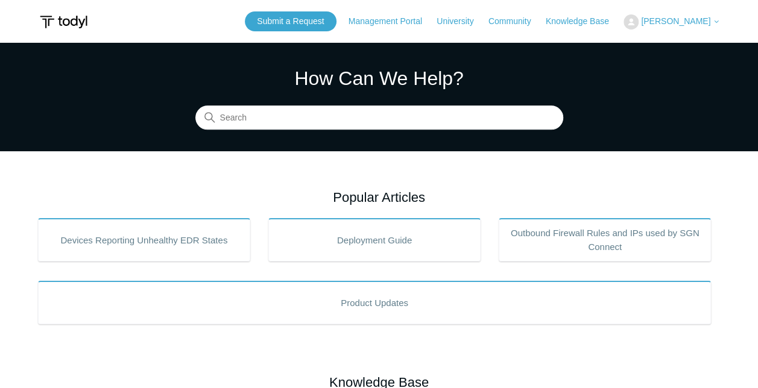
click at [700, 30] on div "Submit a Request Management Portal University Community Knowledge Base Andrew S…" at bounding box center [482, 21] width 475 height 20
click at [703, 22] on span "[PERSON_NAME]" at bounding box center [675, 21] width 69 height 10
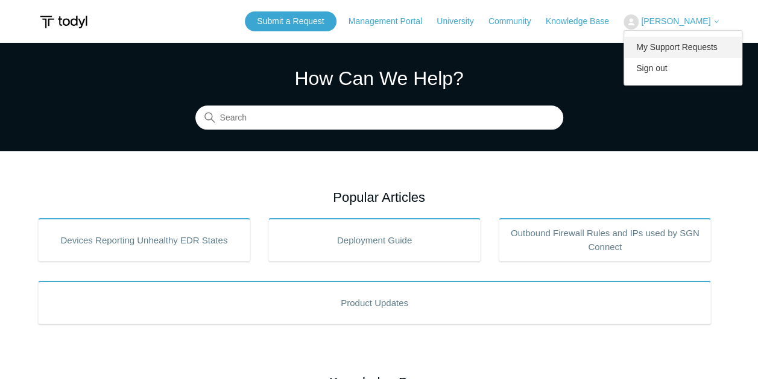
click at [692, 49] on link "My Support Requests" at bounding box center [683, 47] width 118 height 21
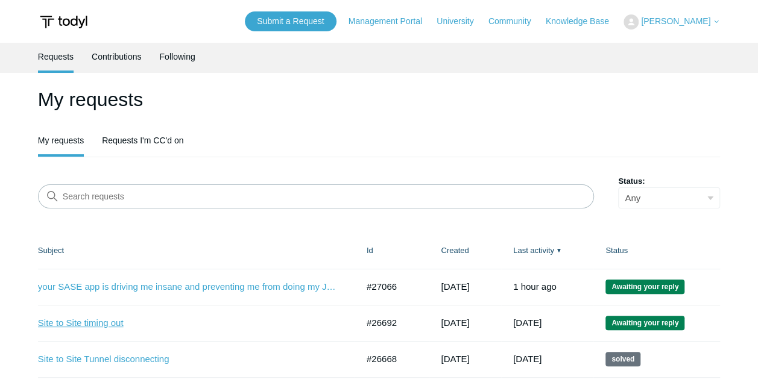
click at [121, 323] on link "Site to Site timing out" at bounding box center [188, 323] width 301 height 14
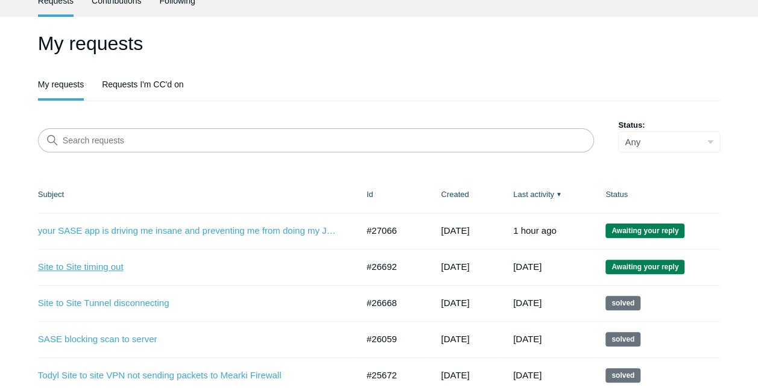
scroll to position [121, 0]
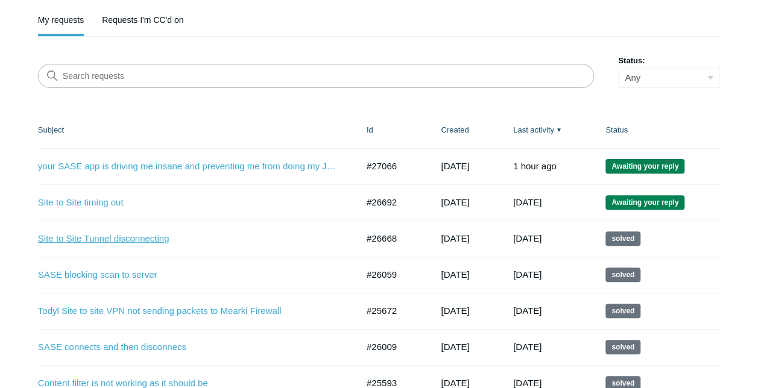
click at [93, 237] on link "Site to Site Tunnel disconnecting" at bounding box center [188, 239] width 301 height 14
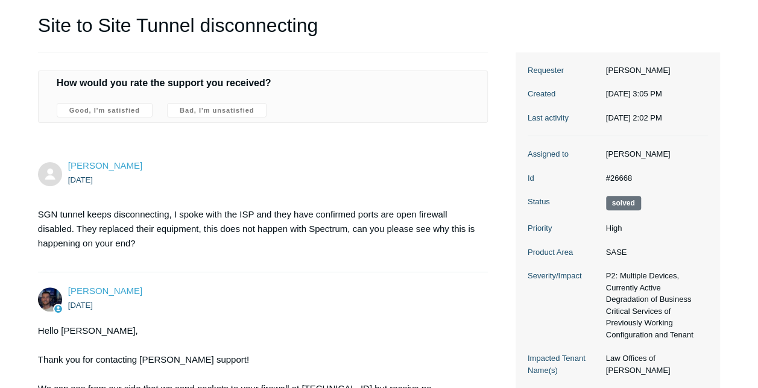
scroll to position [121, 0]
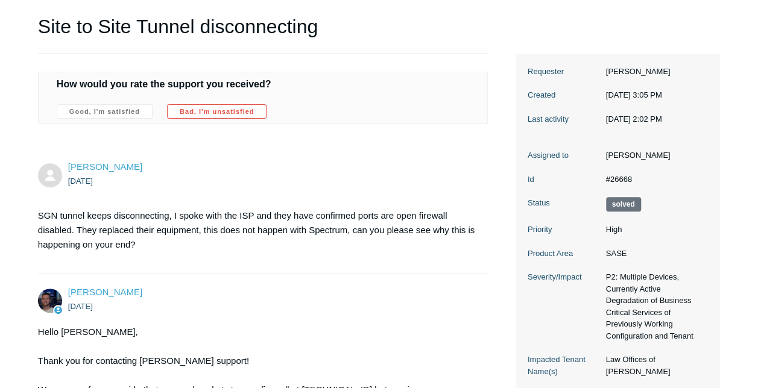
click at [222, 115] on label "Bad, I'm unsatisfied" at bounding box center [216, 111] width 99 height 14
click at [0, 0] on input "Bad, I'm unsatisfied" at bounding box center [0, 0] width 0 height 0
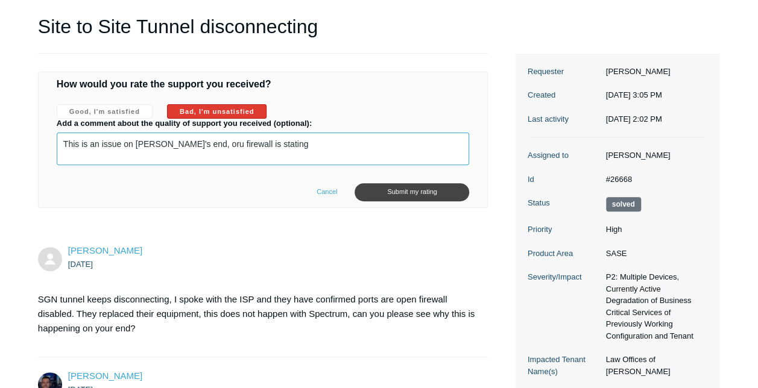
paste textarea "IKEv2 Peer is not responding. Negotiation aborted."
click at [455, 140] on textarea "This is an issue on Todyl's end, oru firewall is stating IKEv2 Peer is not resp…" at bounding box center [263, 149] width 413 height 33
paste textarea "IKEv2 Payload processing error,"
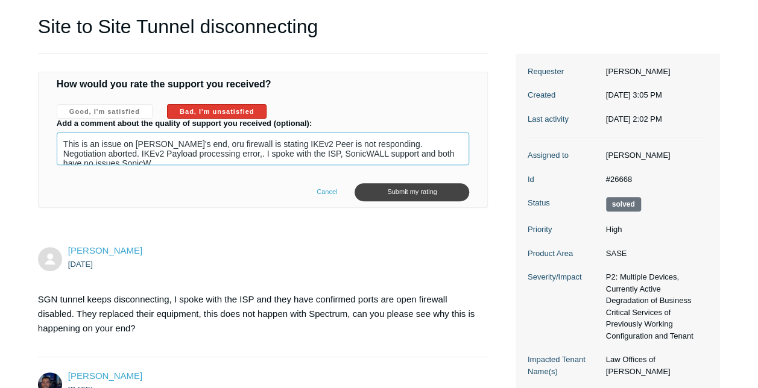
scroll to position [3, 0]
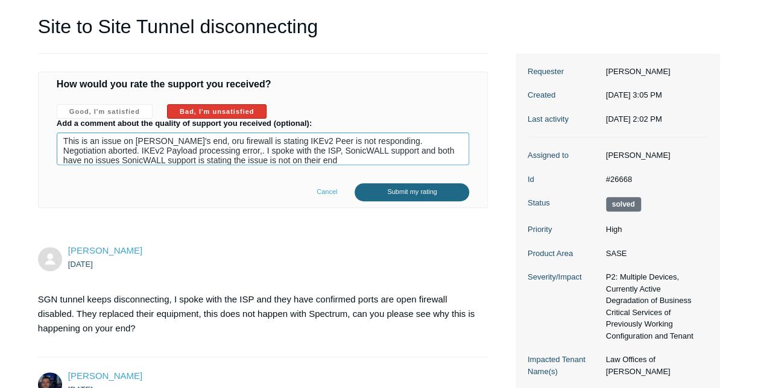
type textarea "This is an issue on Todyl's end, oru firewall is stating IKEv2 Peer is not resp…"
click at [426, 186] on input "Submit my rating" at bounding box center [411, 192] width 115 height 19
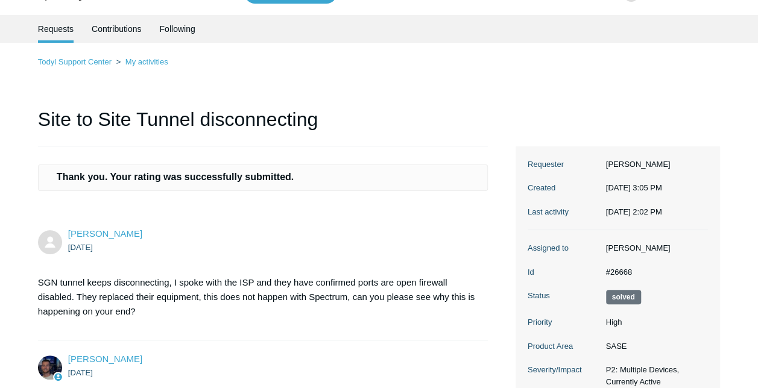
scroll to position [0, 0]
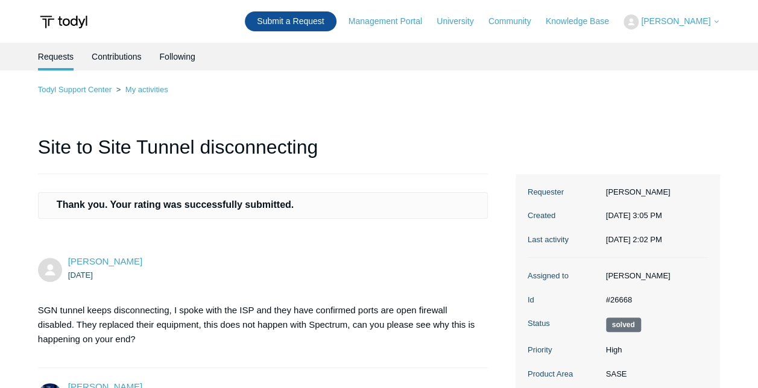
click at [310, 18] on link "Submit a Request" at bounding box center [290, 21] width 91 height 20
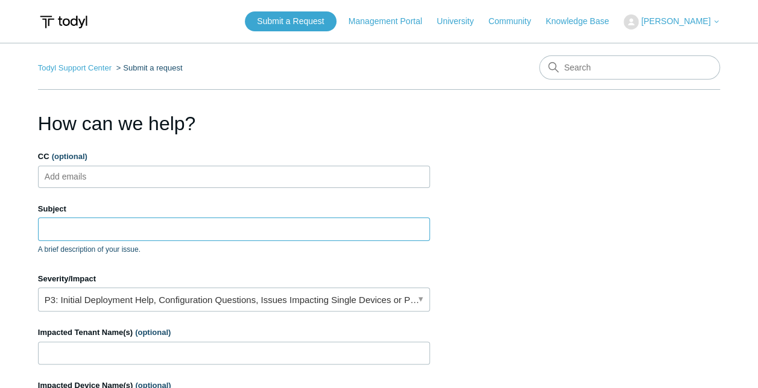
click at [84, 230] on input "Subject" at bounding box center [234, 229] width 392 height 23
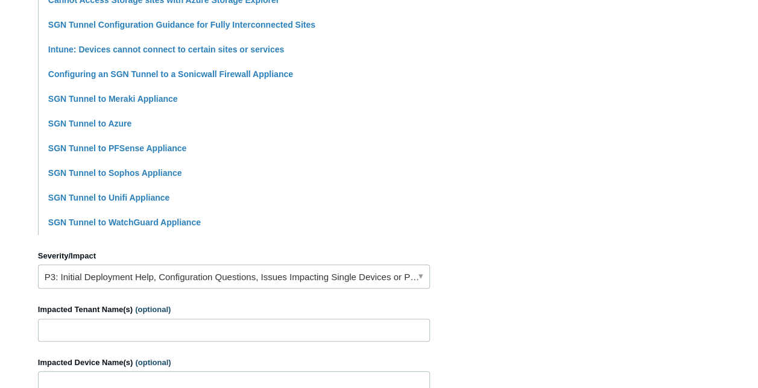
scroll to position [482, 0]
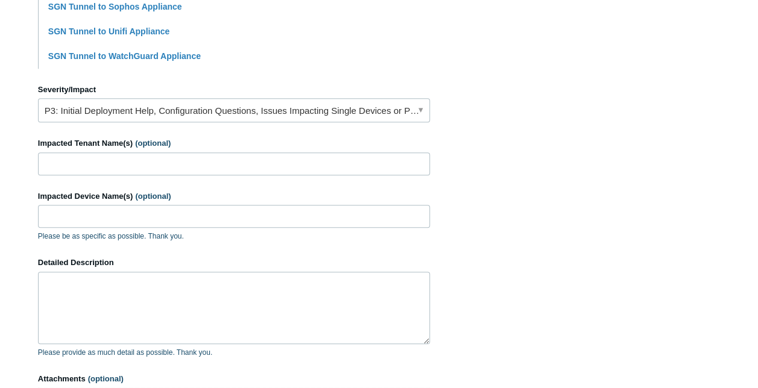
type input "Site to site Disconnecting constantly"
click at [98, 162] on input "Impacted Tenant Name(s) (optional)" at bounding box center [234, 163] width 392 height 23
type input "ILN technologies"
click at [65, 207] on input "Impacted Device Name(s) (optional)" at bounding box center [234, 216] width 392 height 23
click at [88, 221] on input "Impacted Device Name(s) (optional)" at bounding box center [234, 216] width 392 height 23
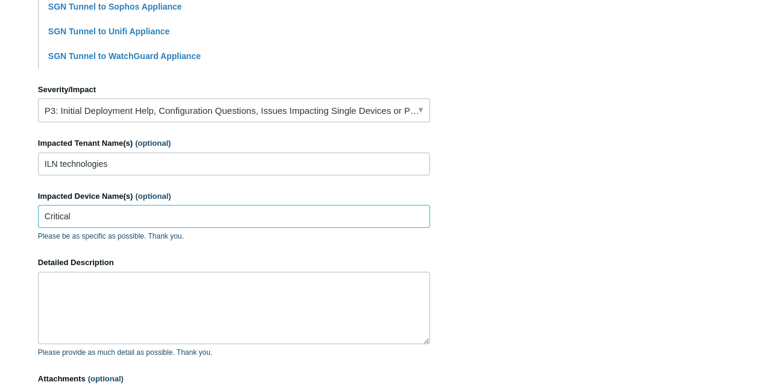
type input "Critical"
click at [80, 282] on textarea "Detailed Description" at bounding box center [234, 308] width 392 height 72
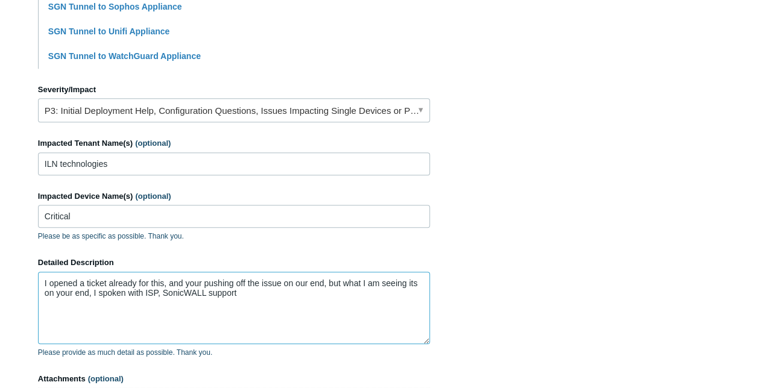
click at [245, 290] on textarea "I opened a ticket already for this, and your pushing off the issue on our end, …" at bounding box center [234, 308] width 392 height 72
click at [348, 293] on textarea "I opened a ticket already for this, and your pushing off the issue on our end, …" at bounding box center [234, 308] width 392 height 72
paste textarea "IKEv2 Send Dead Peer Detection Response"
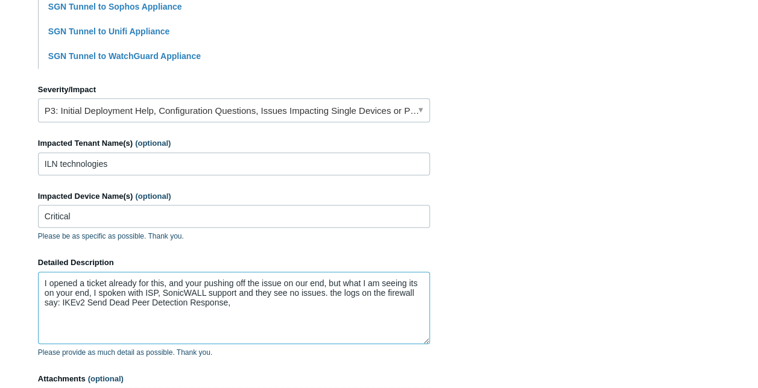
click at [269, 305] on textarea "I opened a ticket already for this, and your pushing off the issue on our end, …" at bounding box center [234, 308] width 392 height 72
paste textarea "IKEv2 Payload processing error"
click at [362, 304] on textarea "I opened a ticket already for this, and your pushing off the issue on our end, …" at bounding box center [234, 308] width 392 height 72
paste textarea "IKEv2 IPsec proposal does not match"
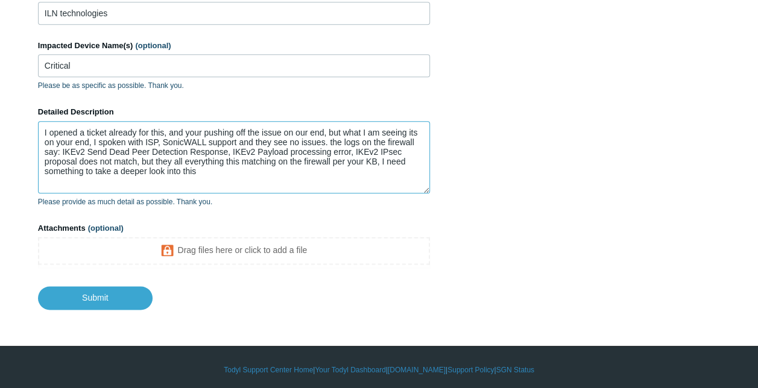
scroll to position [636, 0]
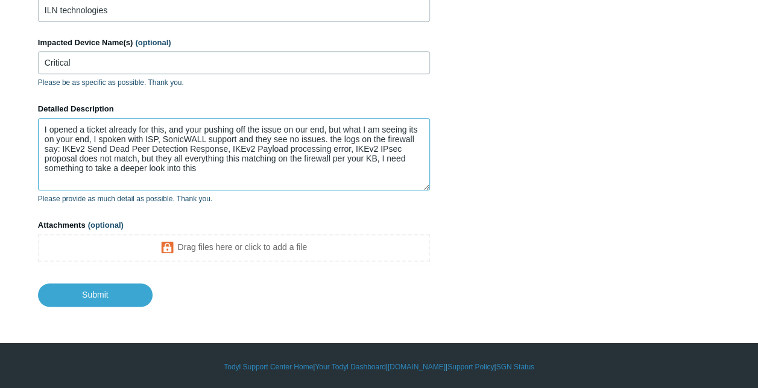
click at [224, 160] on textarea "I opened a ticket already for this, and your pushing off the issue on our end, …" at bounding box center [234, 154] width 392 height 72
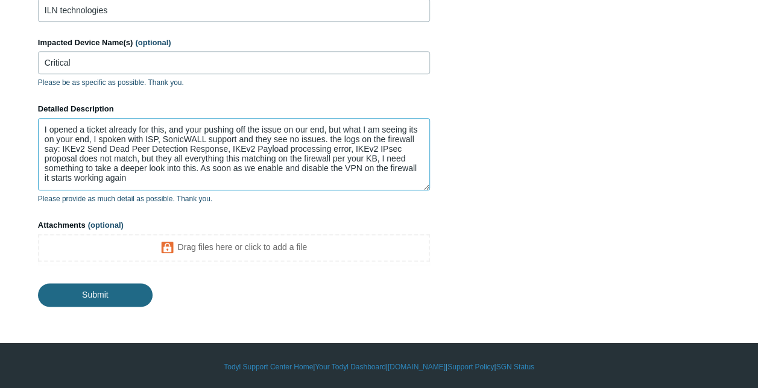
type textarea "I opened a ticket already for this, and your pushing off the issue on our end, …"
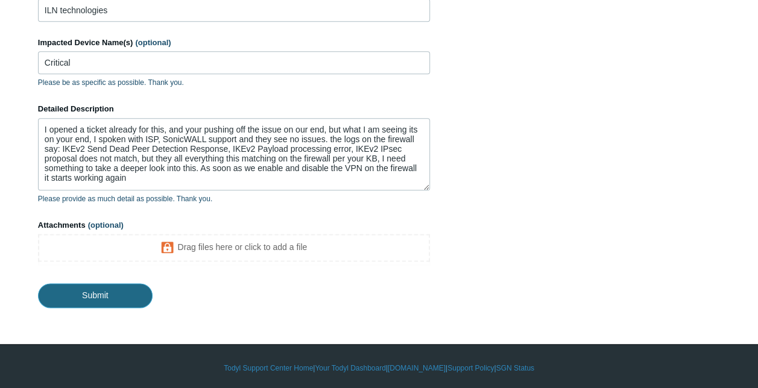
click at [113, 288] on input "Submit" at bounding box center [95, 295] width 115 height 24
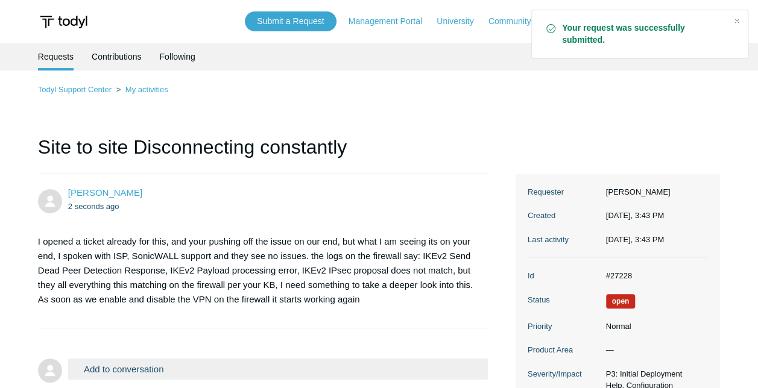
click at [184, 372] on button "Add to conversation" at bounding box center [278, 369] width 420 height 21
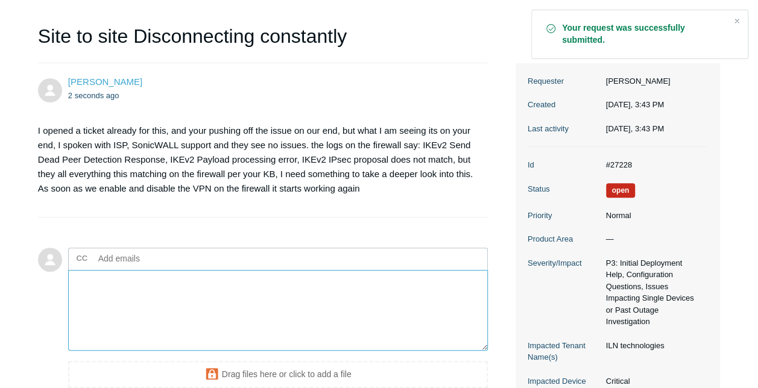
scroll to position [189, 0]
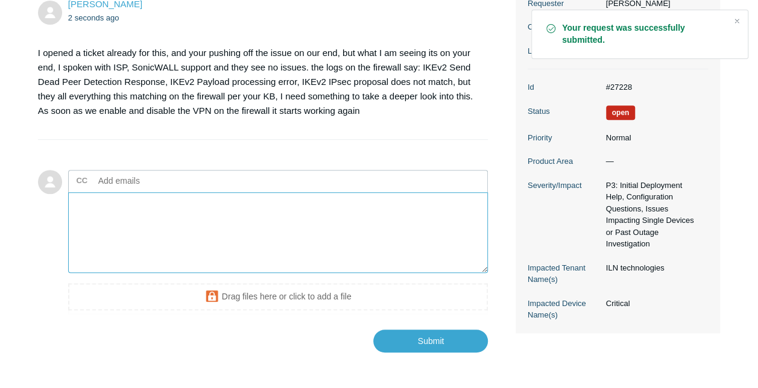
click at [139, 211] on textarea "Add your reply" at bounding box center [278, 232] width 420 height 81
paste textarea "IKEv2 Payload validation failed."
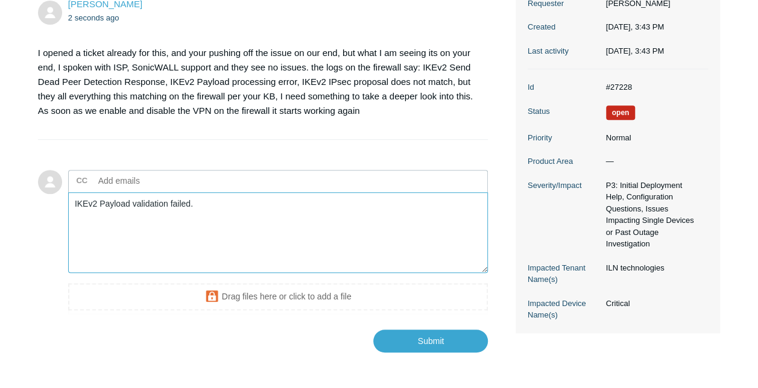
click at [218, 205] on textarea "IKEv2 Payload validation failed." at bounding box center [278, 232] width 420 height 81
paste textarea "IKEv2 Received Dead Peer Detection Request"
click at [92, 224] on textarea "IKEv2 Payload validation failed. IKEv2 Received Dead Peer Detection Request" at bounding box center [278, 232] width 420 height 81
paste textarea "IKEv2 Payload validation failed."
click at [92, 224] on textarea "IKEv2 Payload validation failed. IKEv2 Received Dead Peer Detection Request" at bounding box center [278, 232] width 420 height 81
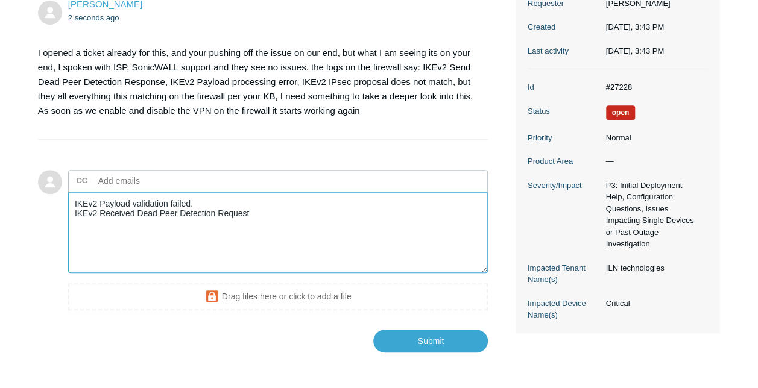
paste textarea "IKEv2 Peer is not responding. Negotiation aborted."
click at [93, 221] on textarea "IKEv2 Payload validation failed. IKEv2 Received Dead Peer Detection Request IKE…" at bounding box center [278, 232] width 420 height 81
click at [270, 225] on textarea "IKEv2 Payload validation failed. IKEv2 Received Dead Peer Detection Request IKE…" at bounding box center [278, 232] width 420 height 81
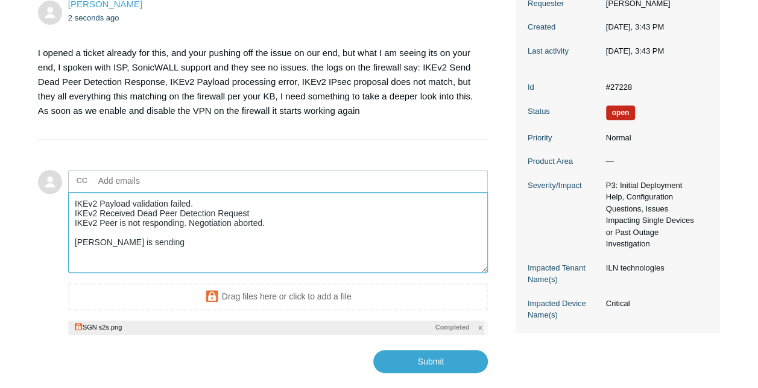
drag, startPoint x: 83, startPoint y: 241, endPoint x: 385, endPoint y: 235, distance: 302.6
click at [385, 235] on textarea "IKEv2 Payload validation failed. IKEv2 Received Dead Peer Detection Request IKE…" at bounding box center [278, 232] width 420 height 81
drag, startPoint x: 95, startPoint y: 244, endPoint x: 64, endPoint y: 247, distance: 30.4
click at [64, 247] on form "Add to conversation CC Add emails IKEv2 Payload validation failed. IKEv2 Receiv…" at bounding box center [263, 263] width 450 height 222
click at [158, 250] on textarea "IKEv2 Payload validation failed. IKEv2 Received Dead Peer Detection Request IKE…" at bounding box center [278, 232] width 420 height 81
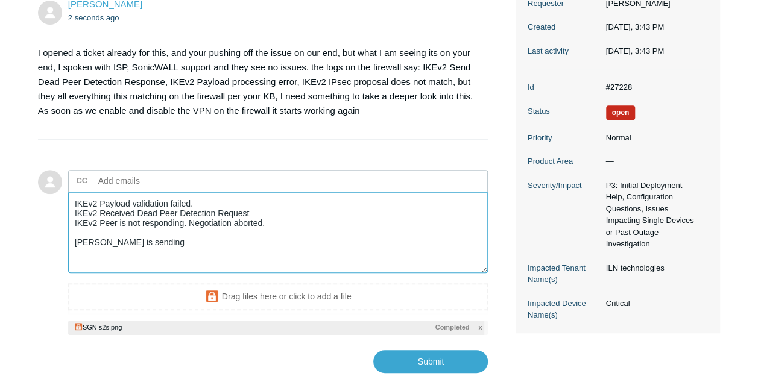
drag, startPoint x: 149, startPoint y: 247, endPoint x: 73, endPoint y: 244, distance: 76.6
click at [73, 244] on textarea "IKEv2 Payload validation failed. IKEv2 Received Dead Peer Detection Request IKE…" at bounding box center [278, 232] width 420 height 81
paste textarea "emote peer rejects your ESP proposa"
click at [127, 239] on textarea "IKEv2 Payload validation failed. IKEv2 Received Dead Peer Detection Request IKE…" at bounding box center [278, 232] width 420 height 81
click at [121, 239] on textarea "IKEv2 Payload validation failed. IKEv2 Received Dead Peer Detection Request IKE…" at bounding box center [278, 232] width 420 height 81
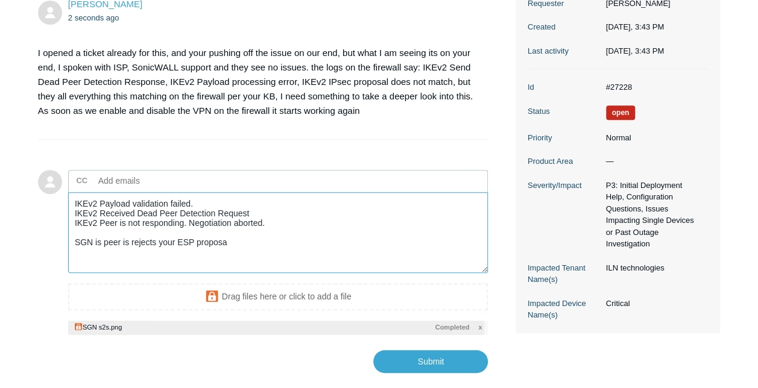
click at [156, 244] on textarea "IKEv2 Payload validation failed. IKEv2 Received Dead Peer Detection Request IKE…" at bounding box center [278, 232] width 420 height 81
click at [179, 239] on textarea "IKEv2 Payload validation failed. IKEv2 Received Dead Peer Detection Request IKE…" at bounding box center [278, 232] width 420 height 81
click at [241, 241] on textarea "IKEv2 Payload validation failed. IKEv2 Received Dead Peer Detection Request IKE…" at bounding box center [278, 232] width 420 height 81
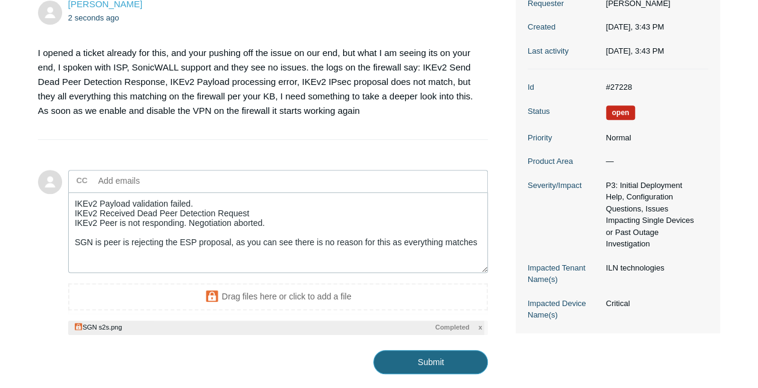
click at [453, 357] on input "Submit" at bounding box center [430, 362] width 115 height 24
type textarea "IKEv2 Payload validation failed. IKEv2 Received Dead Peer Detection Request IKE…"
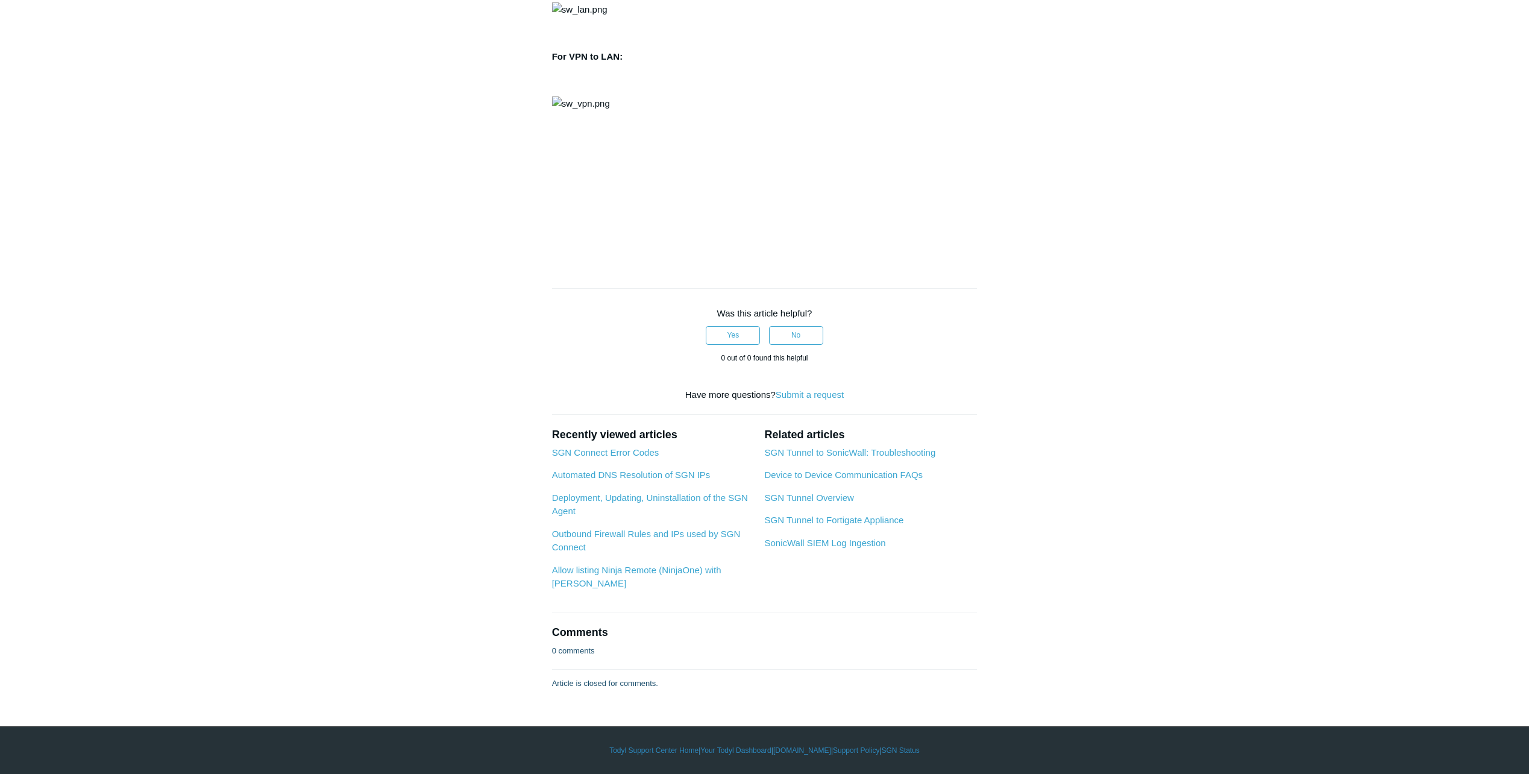
scroll to position [1989, 0]
drag, startPoint x: 695, startPoint y: 369, endPoint x: 667, endPoint y: 369, distance: 28.3
copy li "14400"
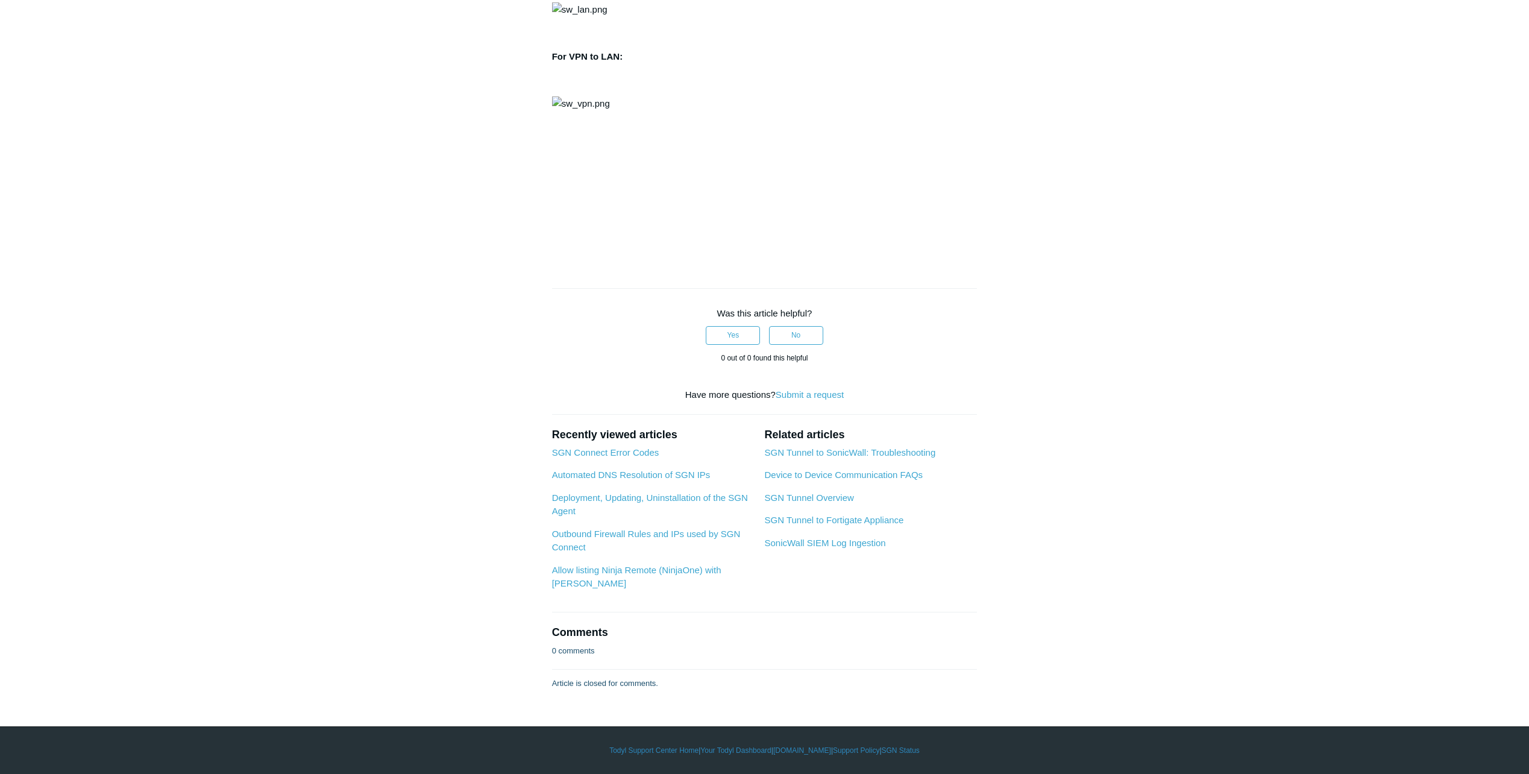
drag, startPoint x: 694, startPoint y: 366, endPoint x: 668, endPoint y: 368, distance: 26.0
copy li "14400"
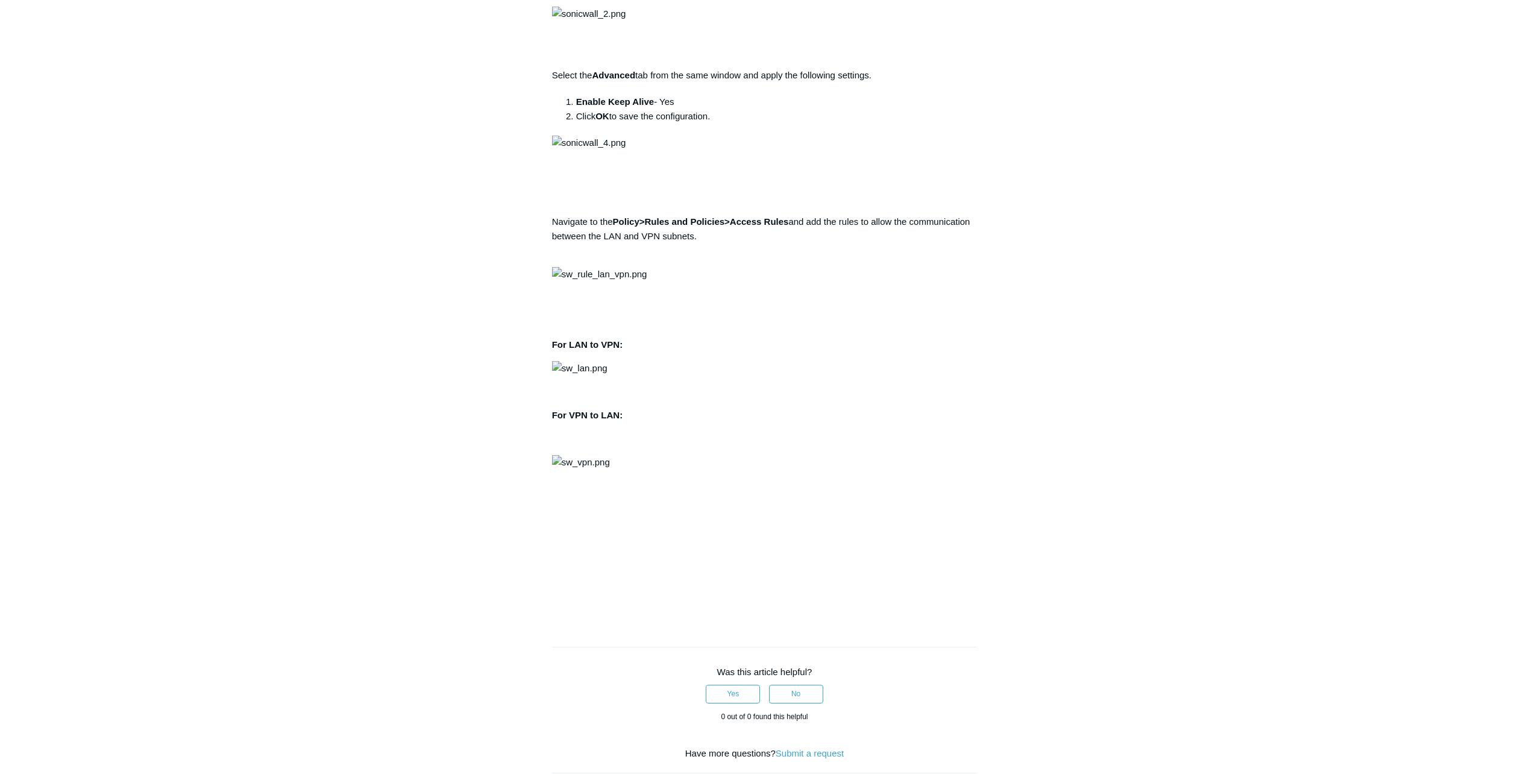
scroll to position [1447, 0]
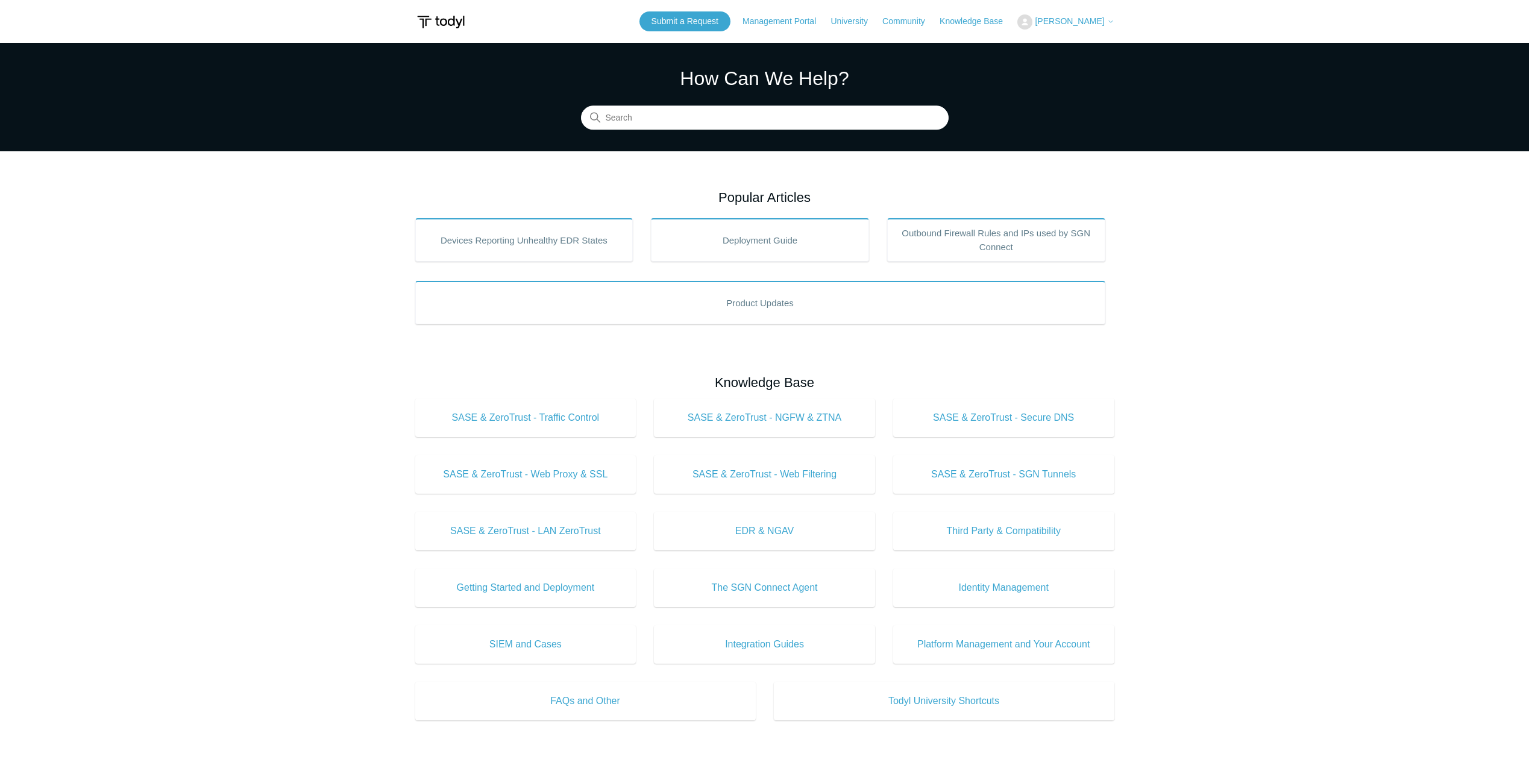
click at [1099, 22] on span "[PERSON_NAME]" at bounding box center [1069, 21] width 69 height 10
click at [1090, 45] on link "My Support Requests" at bounding box center [1077, 47] width 118 height 21
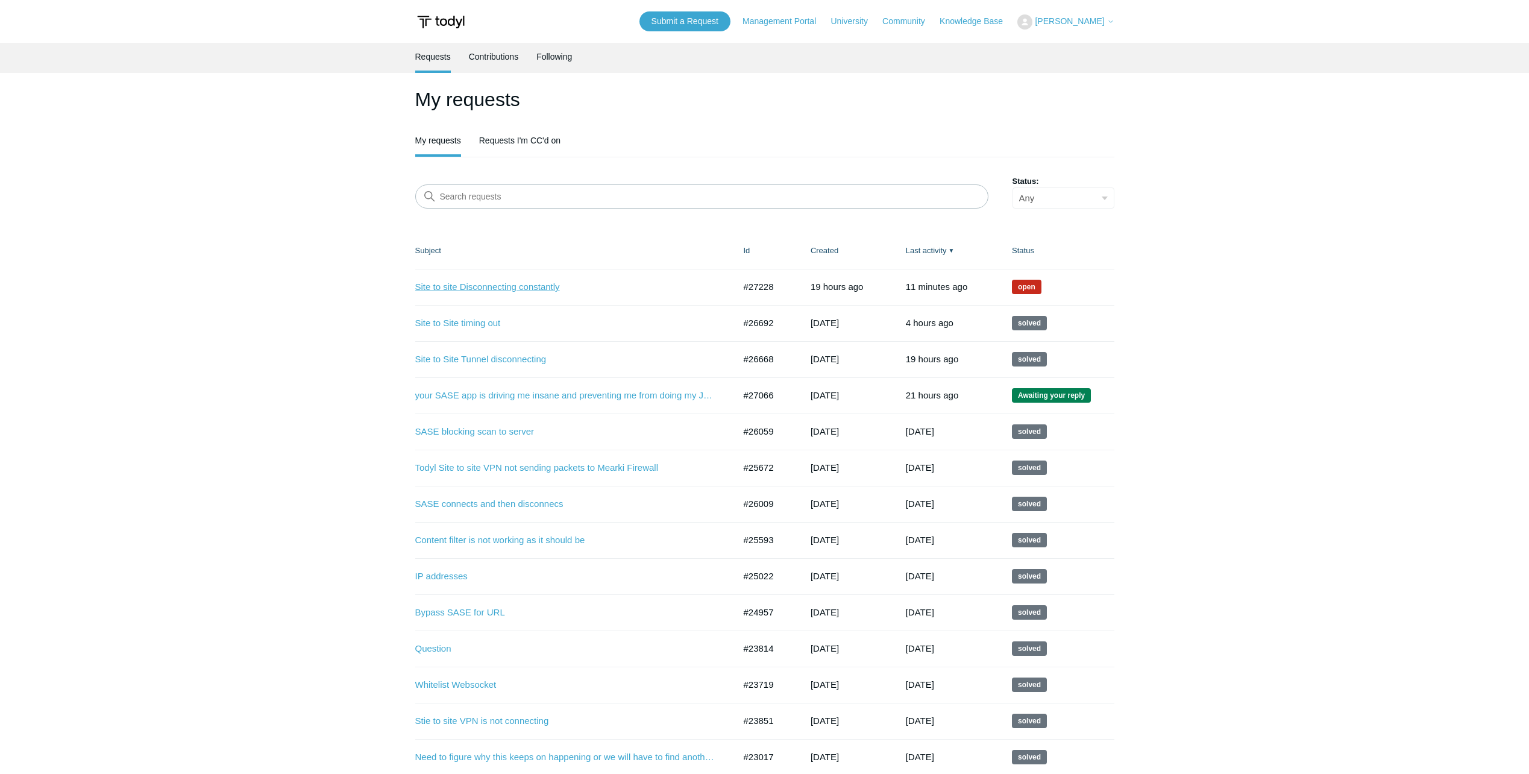
click at [518, 285] on link "Site to site Disconnecting constantly" at bounding box center [565, 287] width 301 height 14
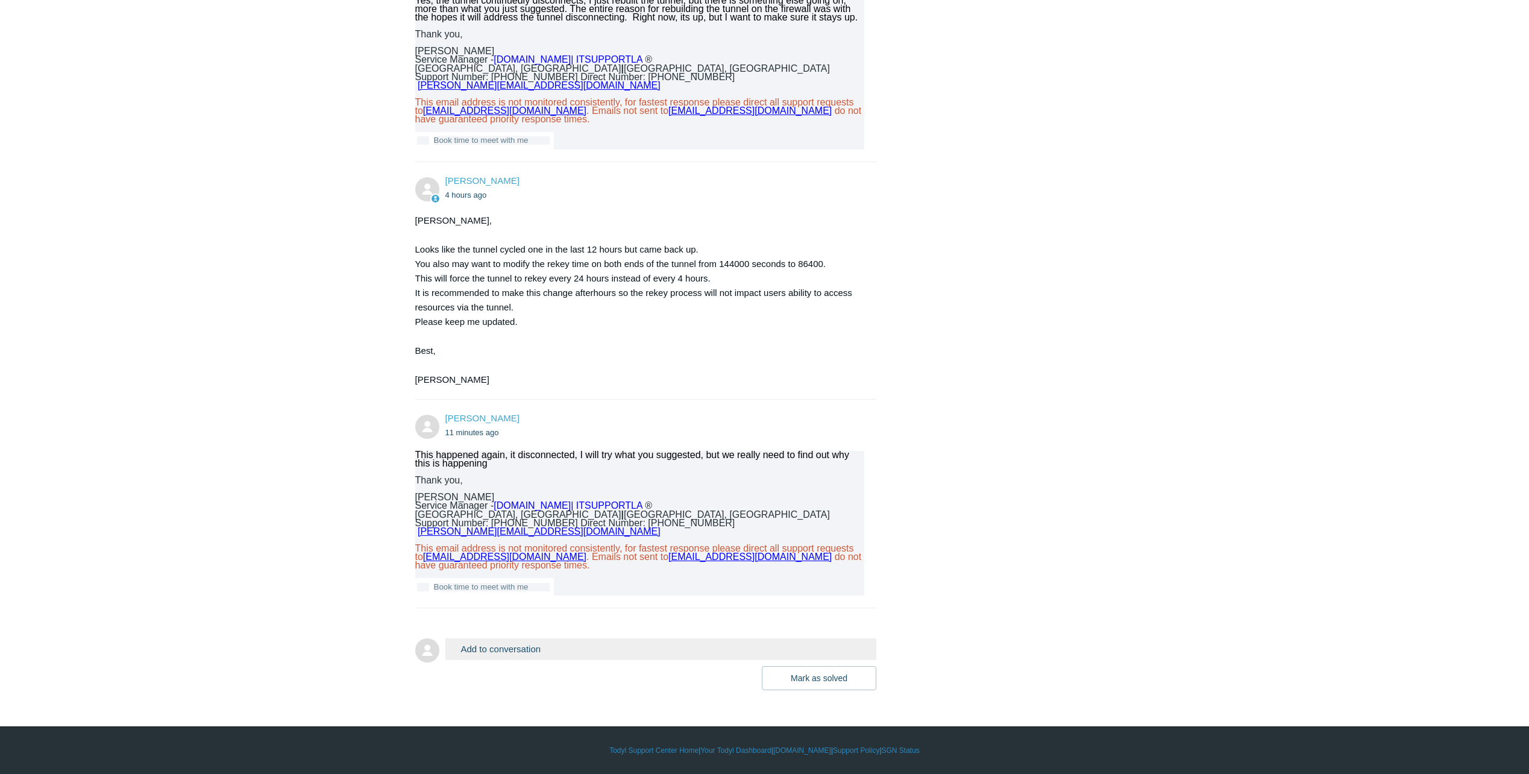
scroll to position [1221, 0]
click at [527, 646] on button "Add to conversation" at bounding box center [661, 648] width 432 height 21
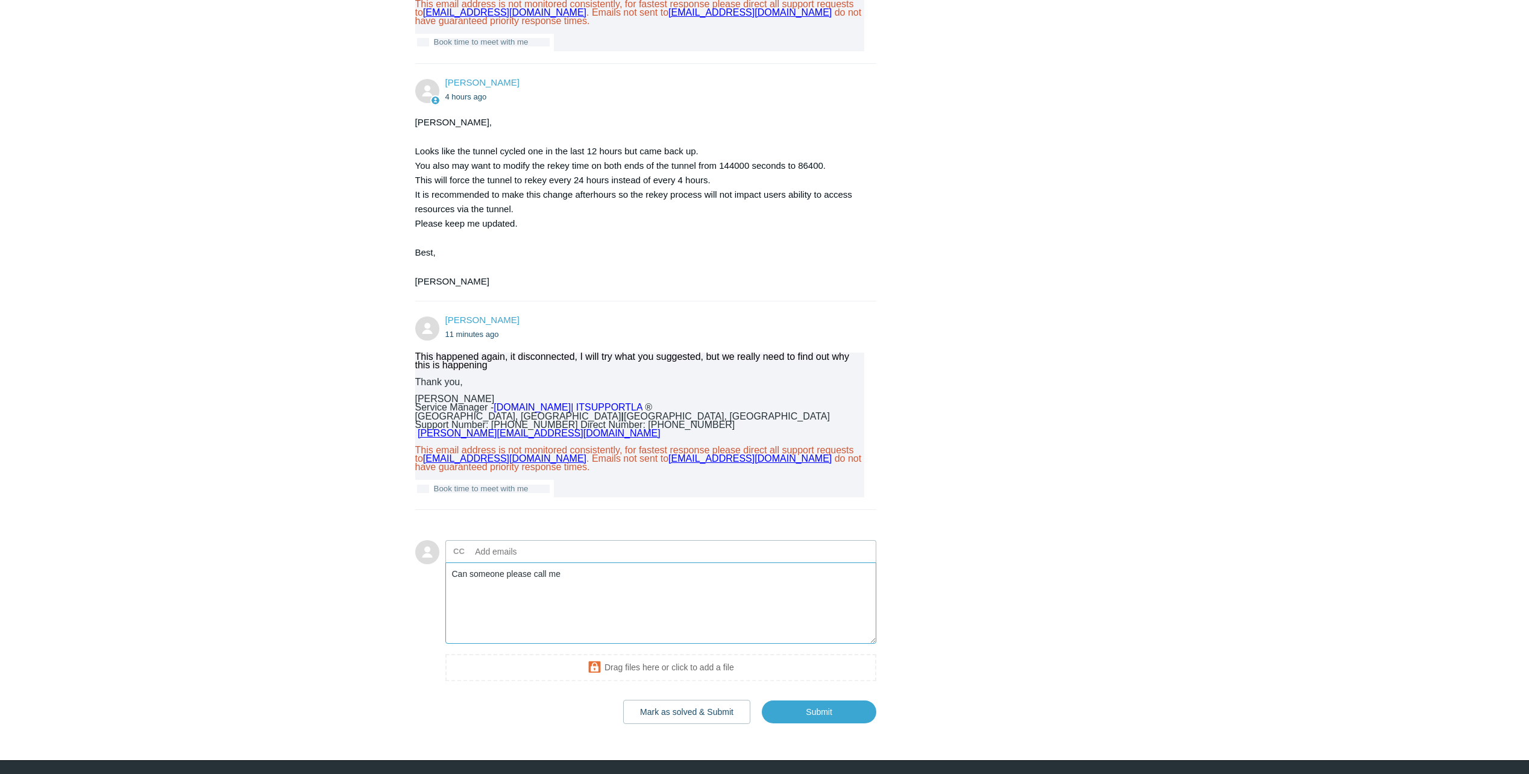
scroll to position [1353, 0]
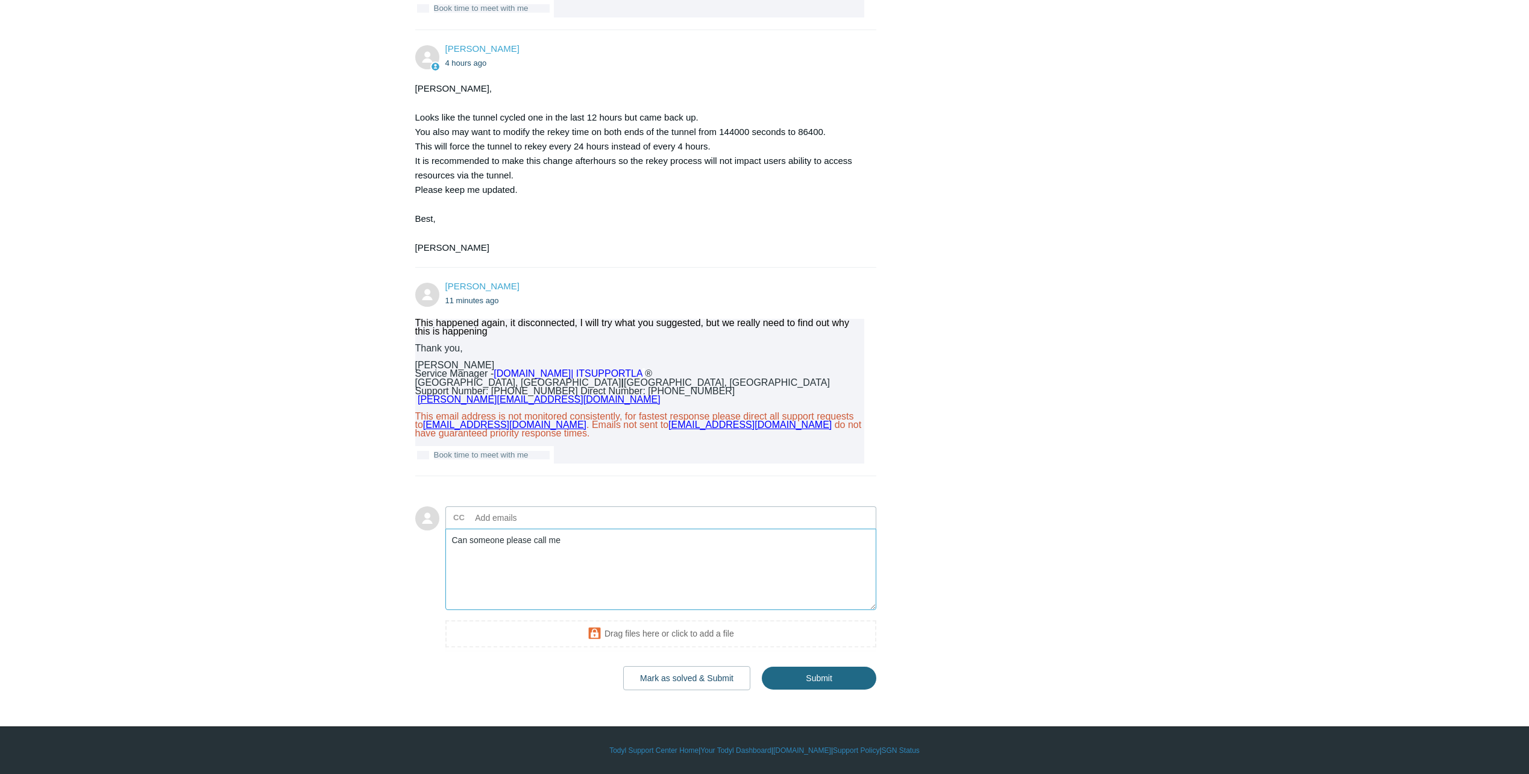
type textarea "Can someone please call me"
click at [808, 671] on input "Submit" at bounding box center [819, 678] width 115 height 24
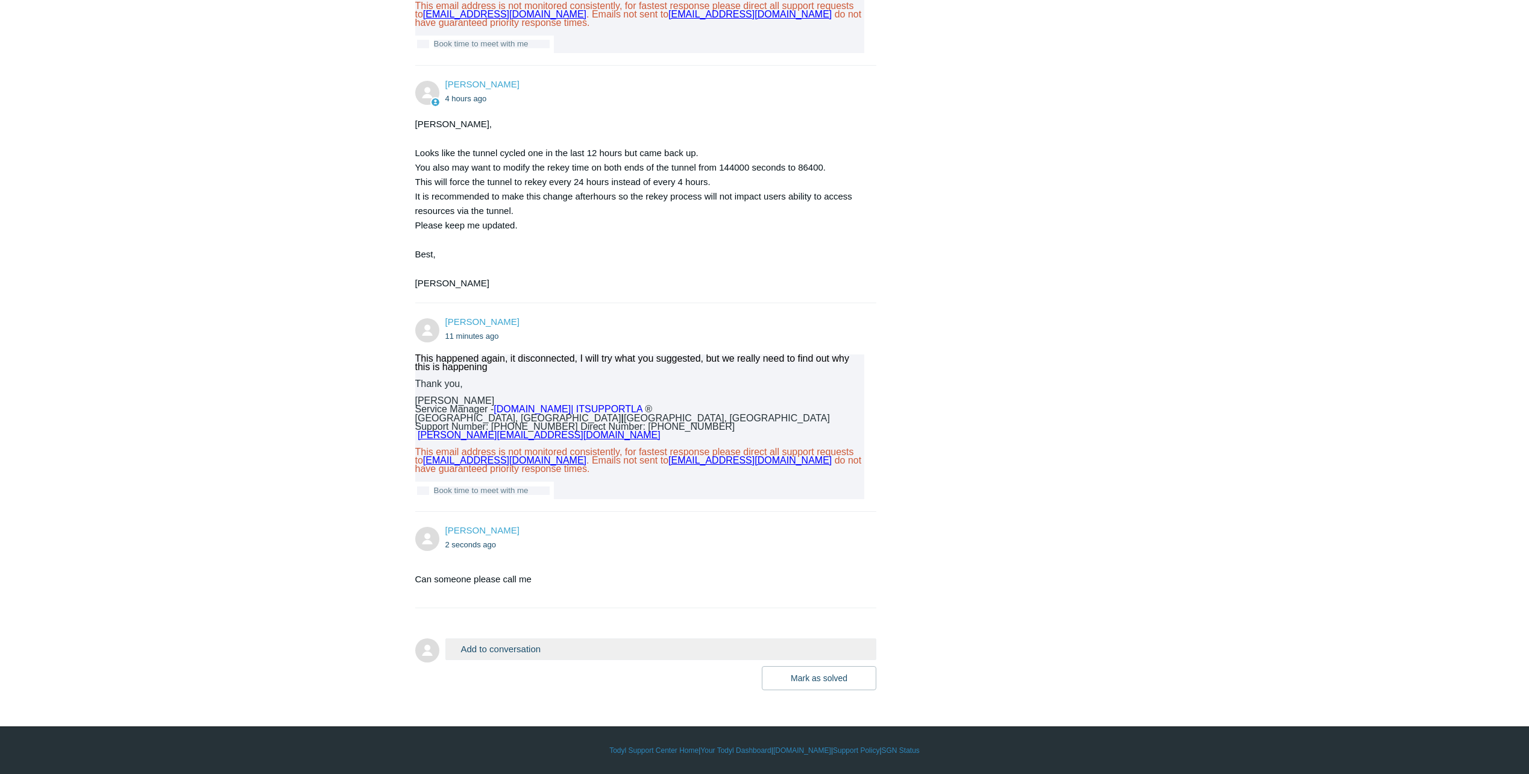
scroll to position [1318, 0]
click at [538, 649] on button "Add to conversation" at bounding box center [661, 648] width 432 height 21
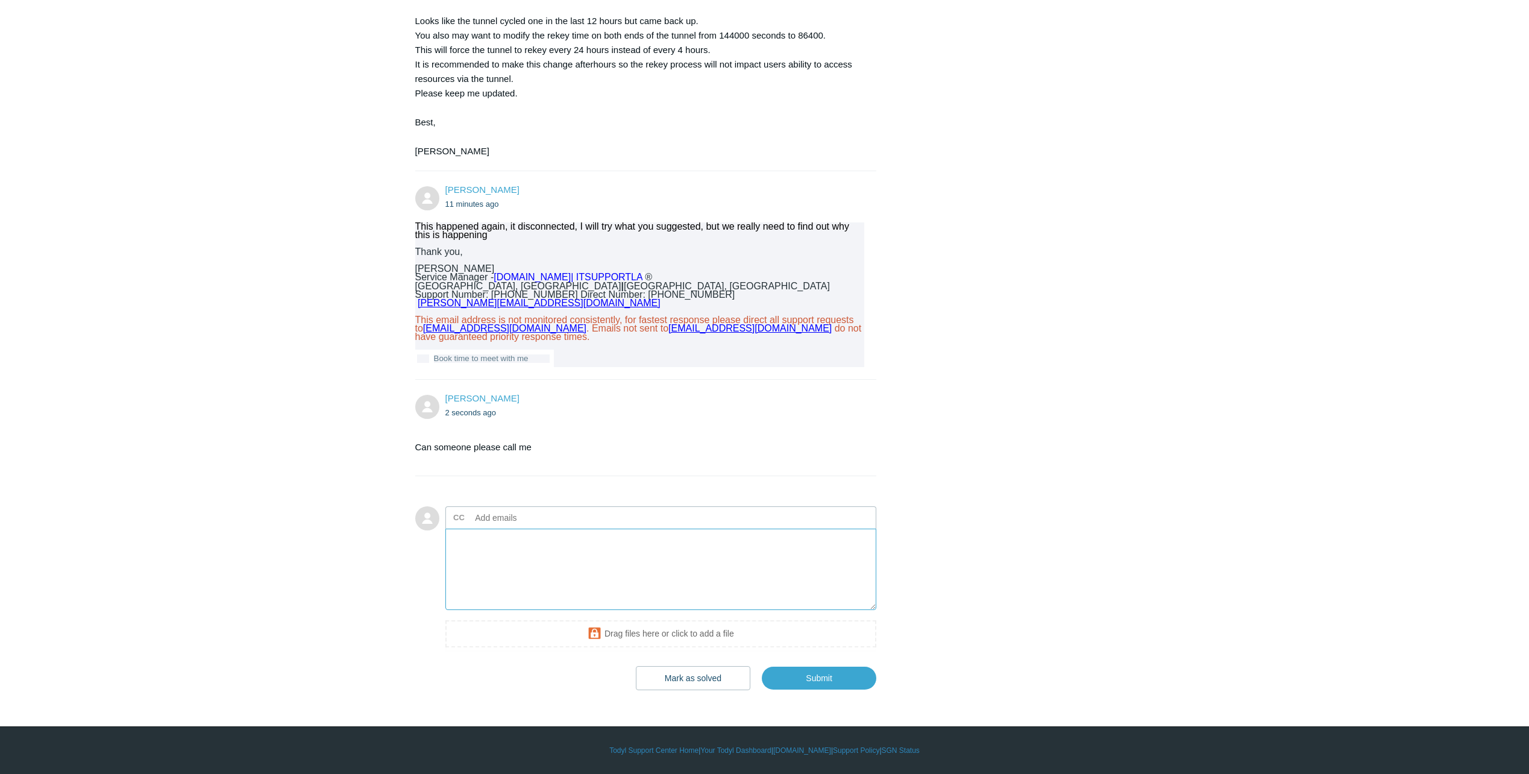
scroll to position [1450, 0]
type textarea "Hello? its not connecting at all anymore I even change the peer, I need this fi…"
click at [835, 685] on input "Submit" at bounding box center [819, 678] width 115 height 24
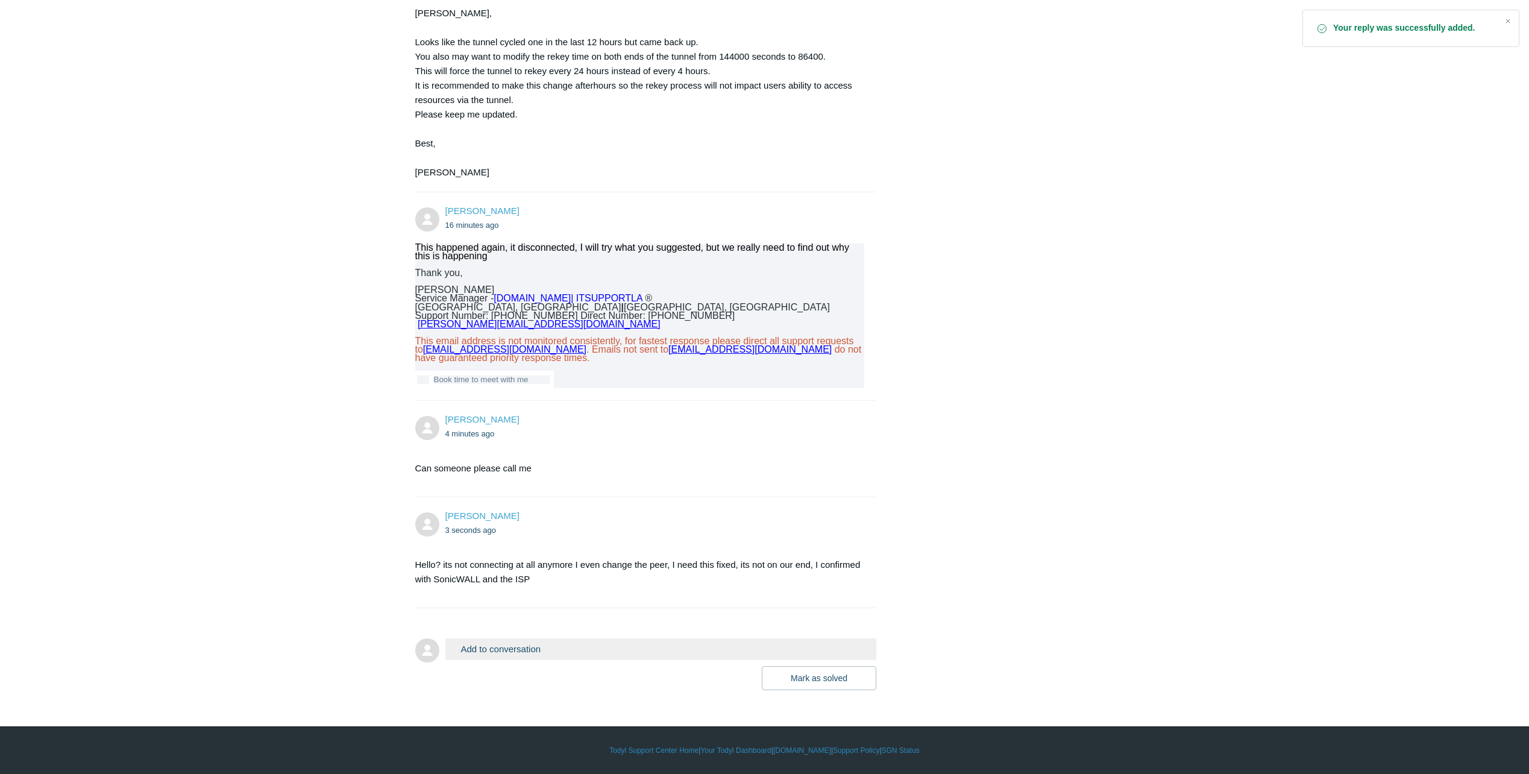
scroll to position [1429, 0]
click at [536, 646] on button "Add to conversation" at bounding box center [661, 648] width 432 height 21
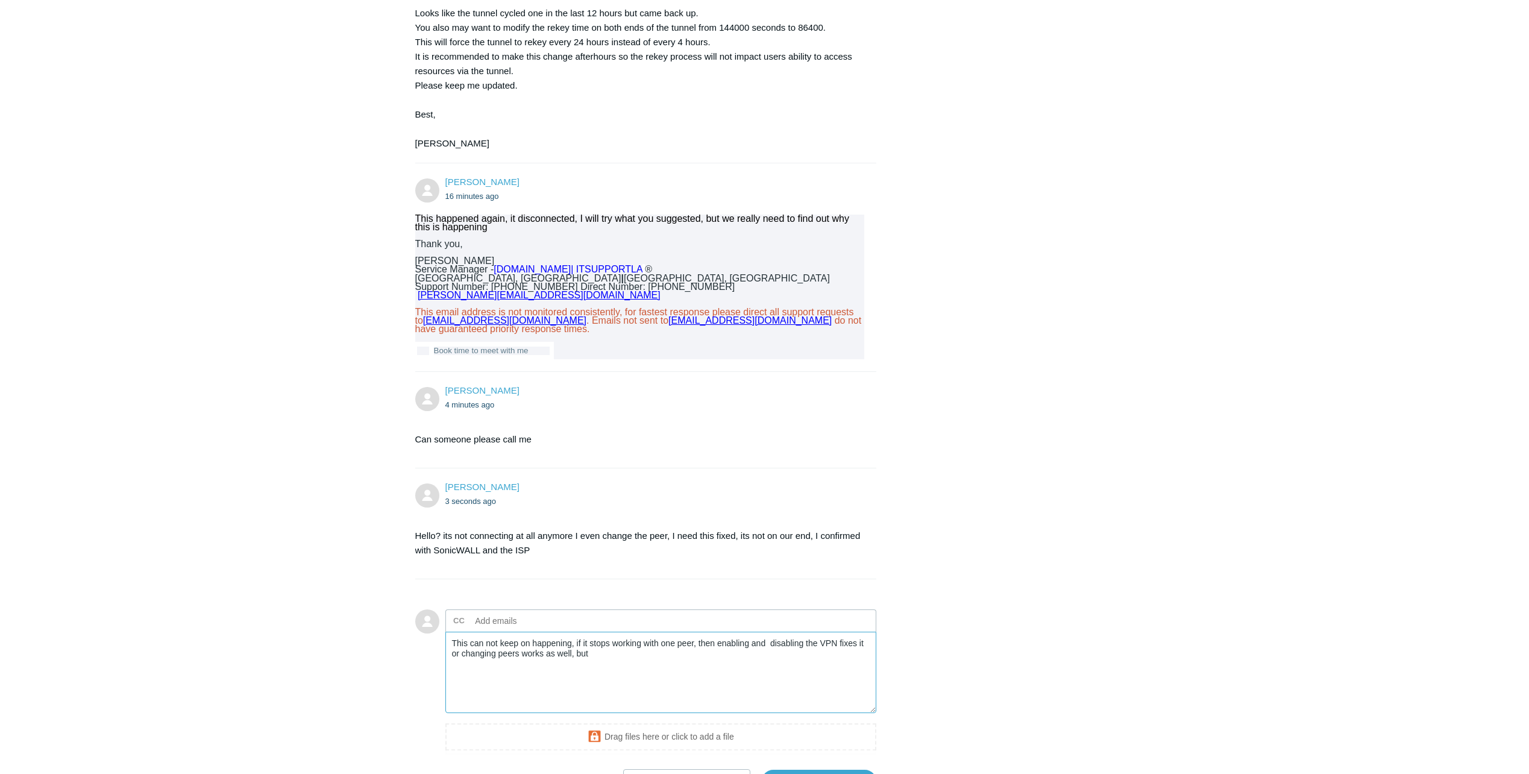
click at [607, 680] on textarea "This can not keep on happening, if it stops working with one peer, then enablin…" at bounding box center [661, 672] width 432 height 81
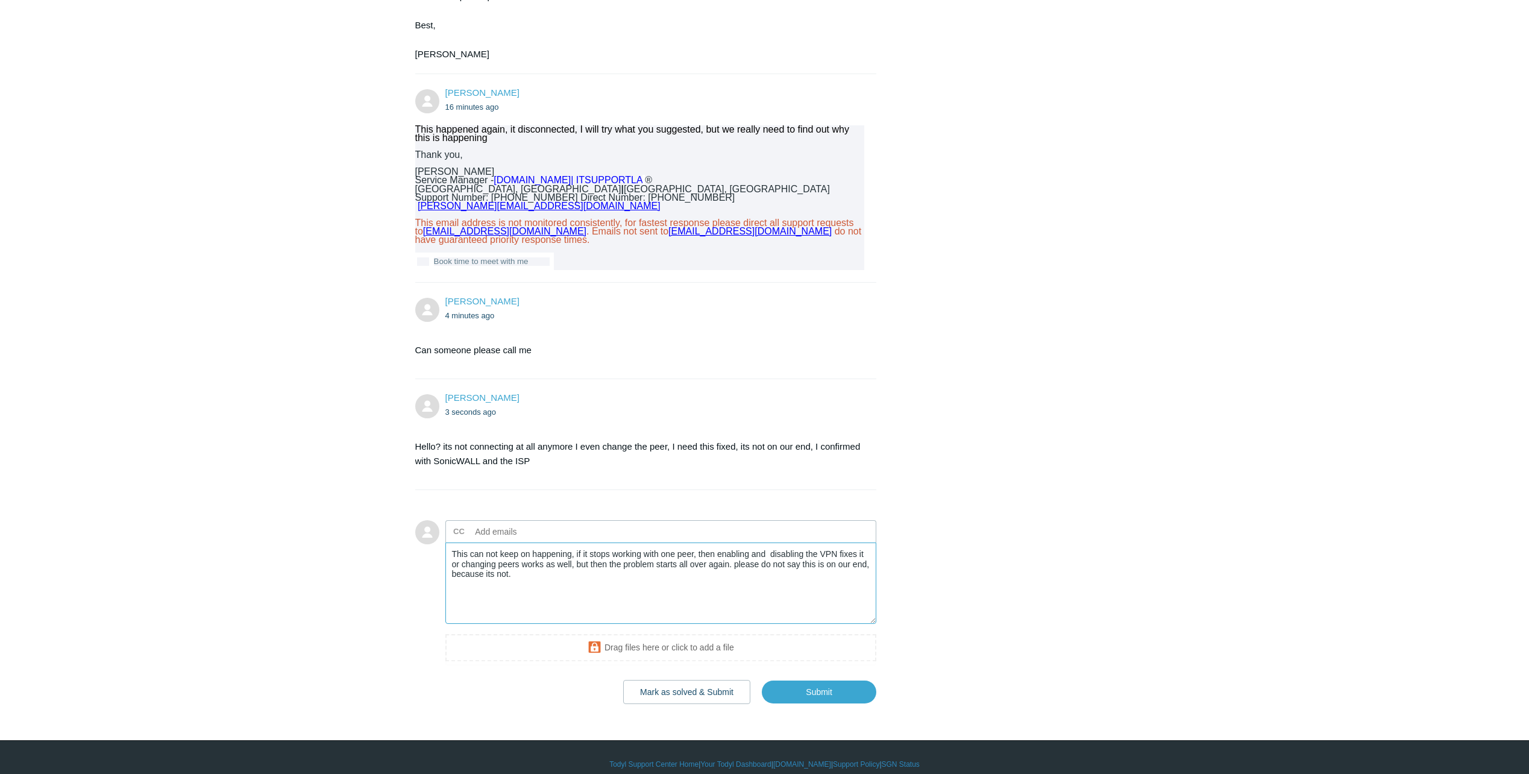
scroll to position [1561, 0]
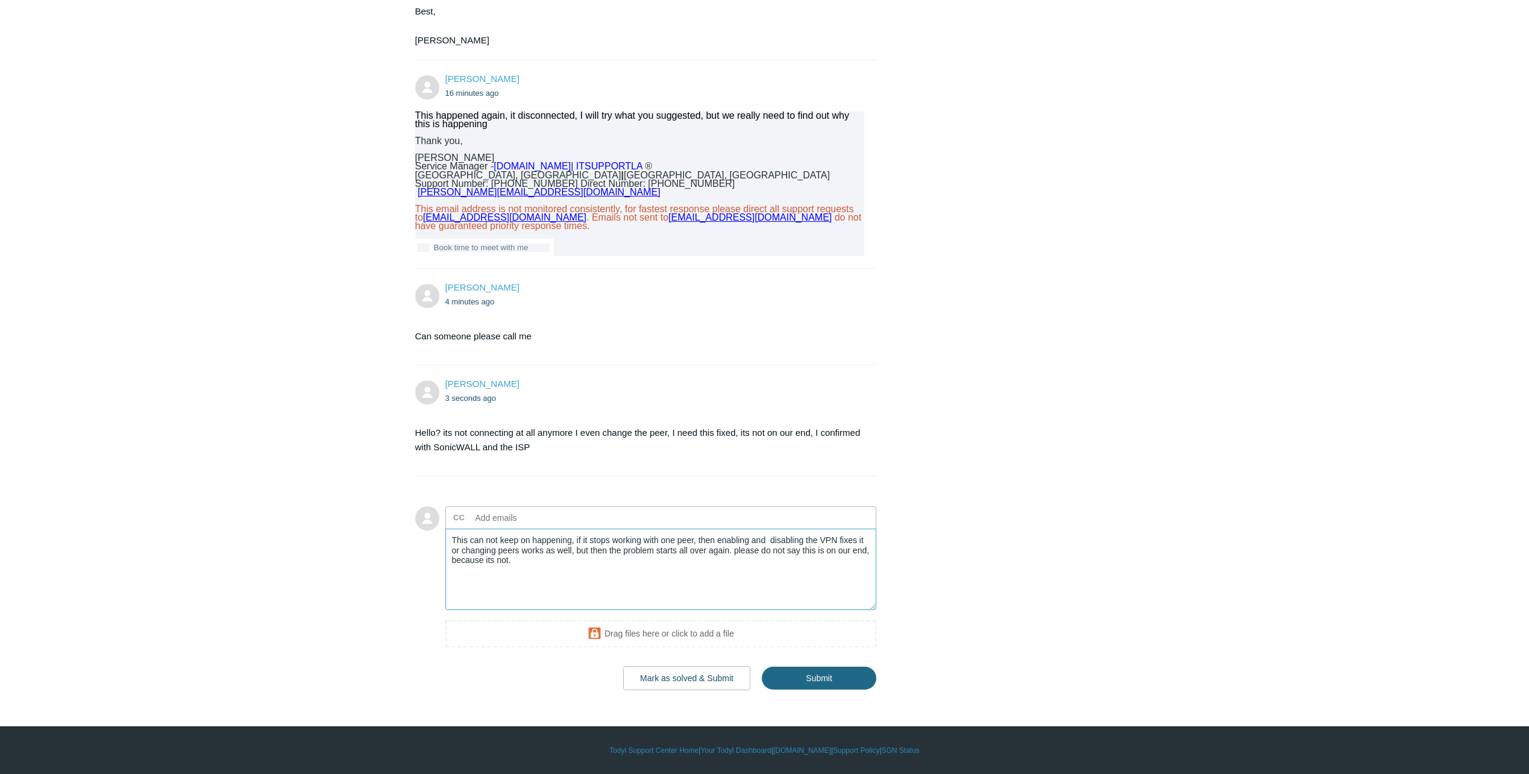
type textarea "This can not keep on happening, if it stops working with one peer, then enablin…"
click at [822, 678] on input "Submit" at bounding box center [819, 678] width 115 height 24
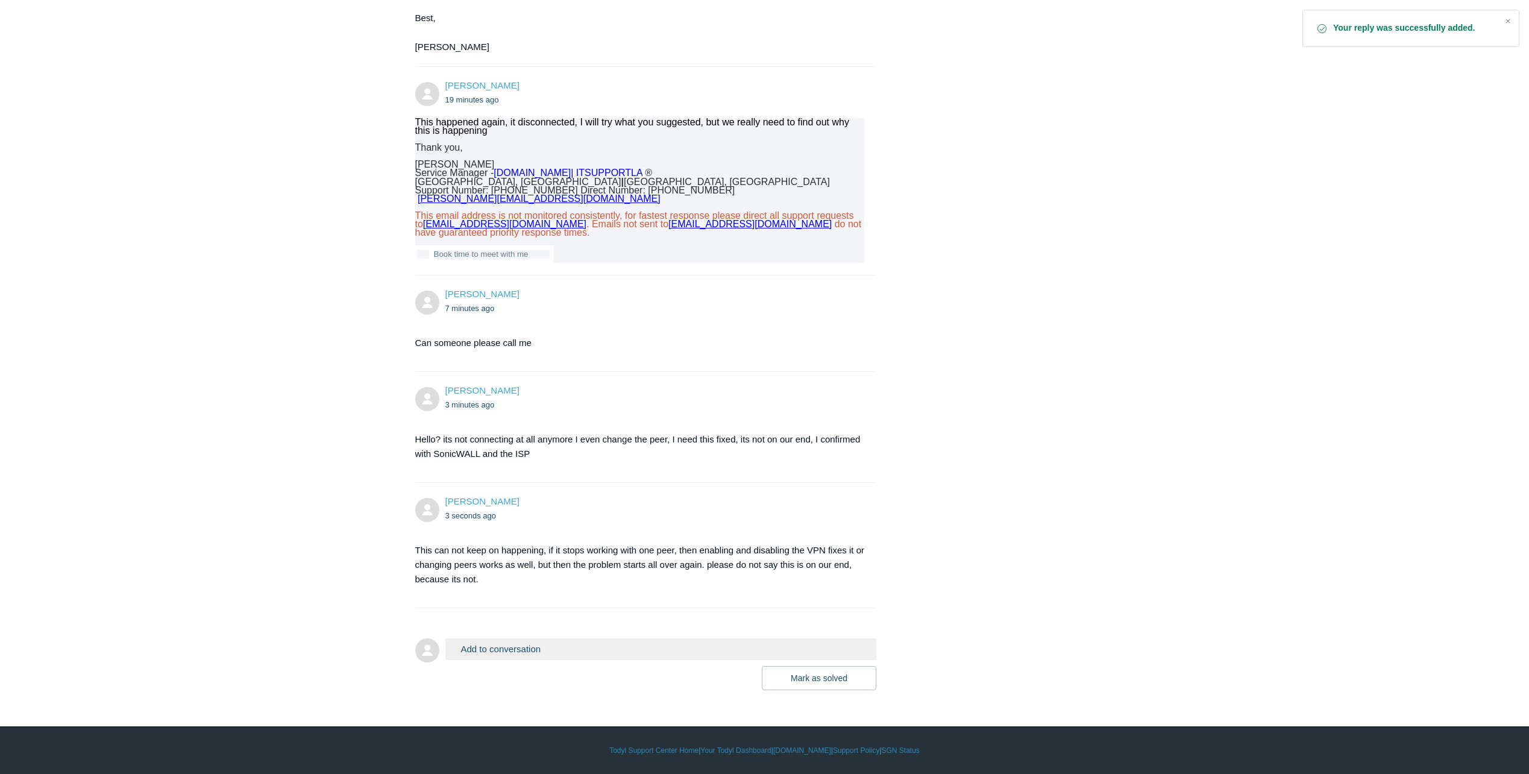
scroll to position [1554, 0]
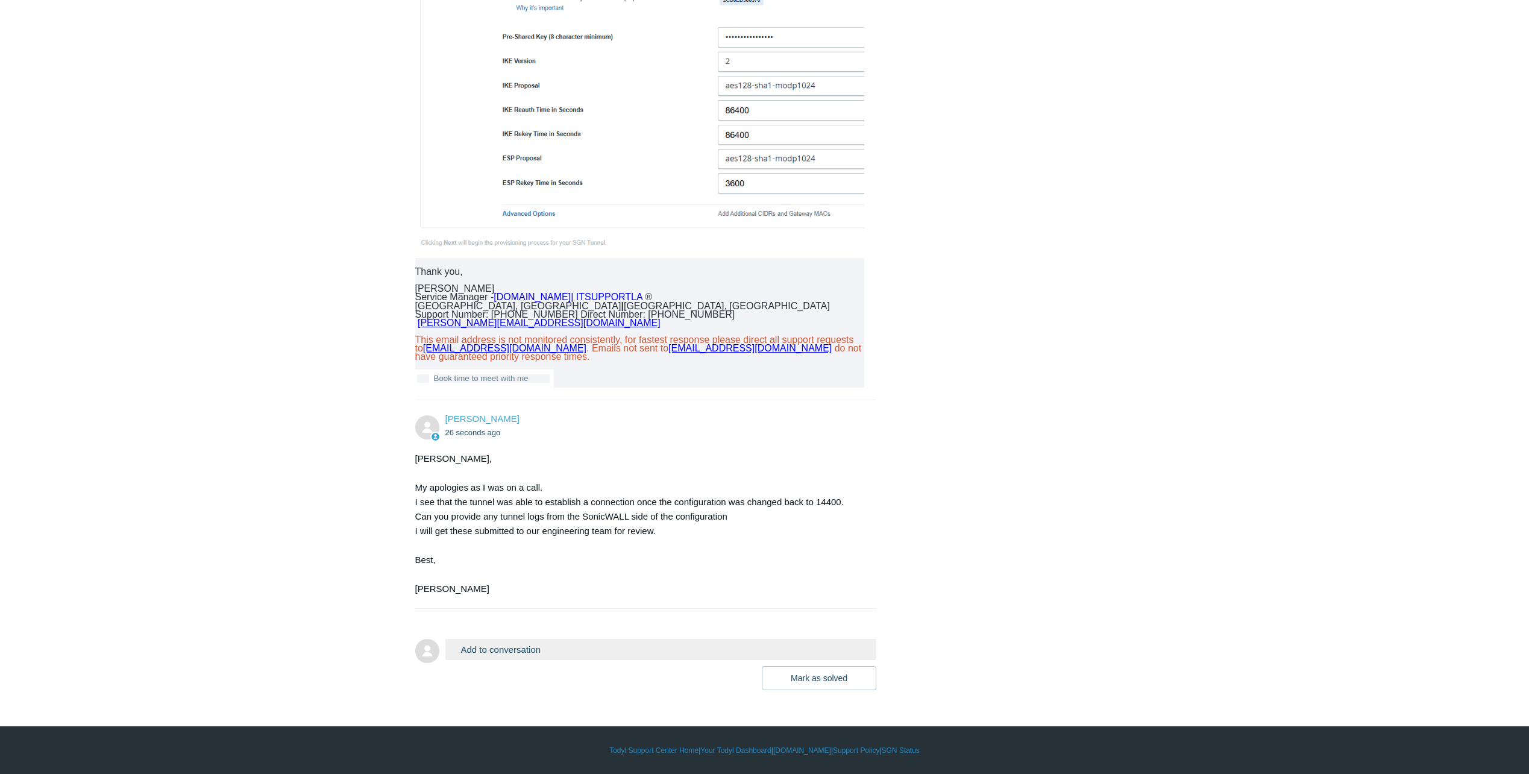
scroll to position [2864, 0]
click at [501, 650] on button "Add to conversation" at bounding box center [661, 649] width 432 height 21
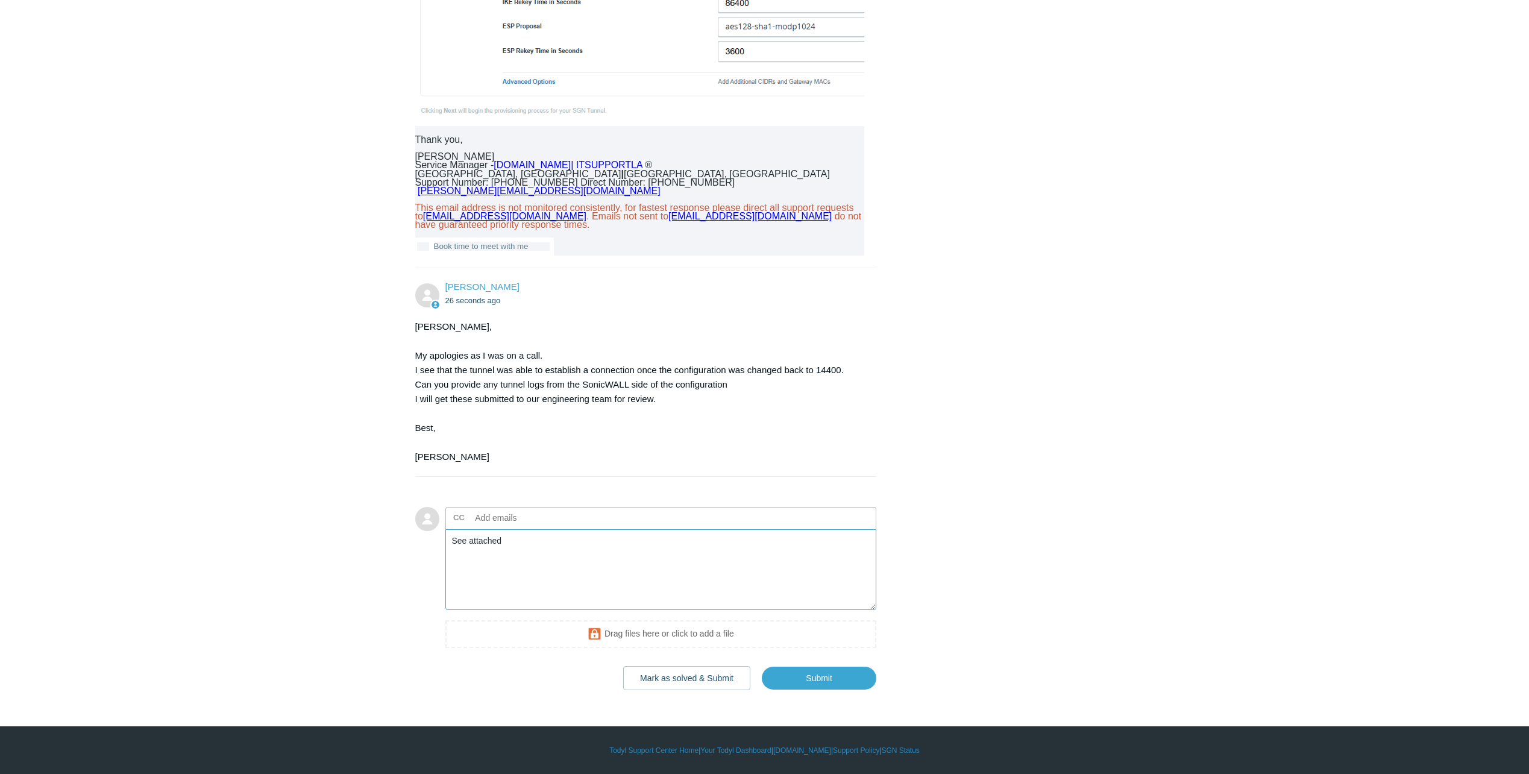
scroll to position [2996, 0]
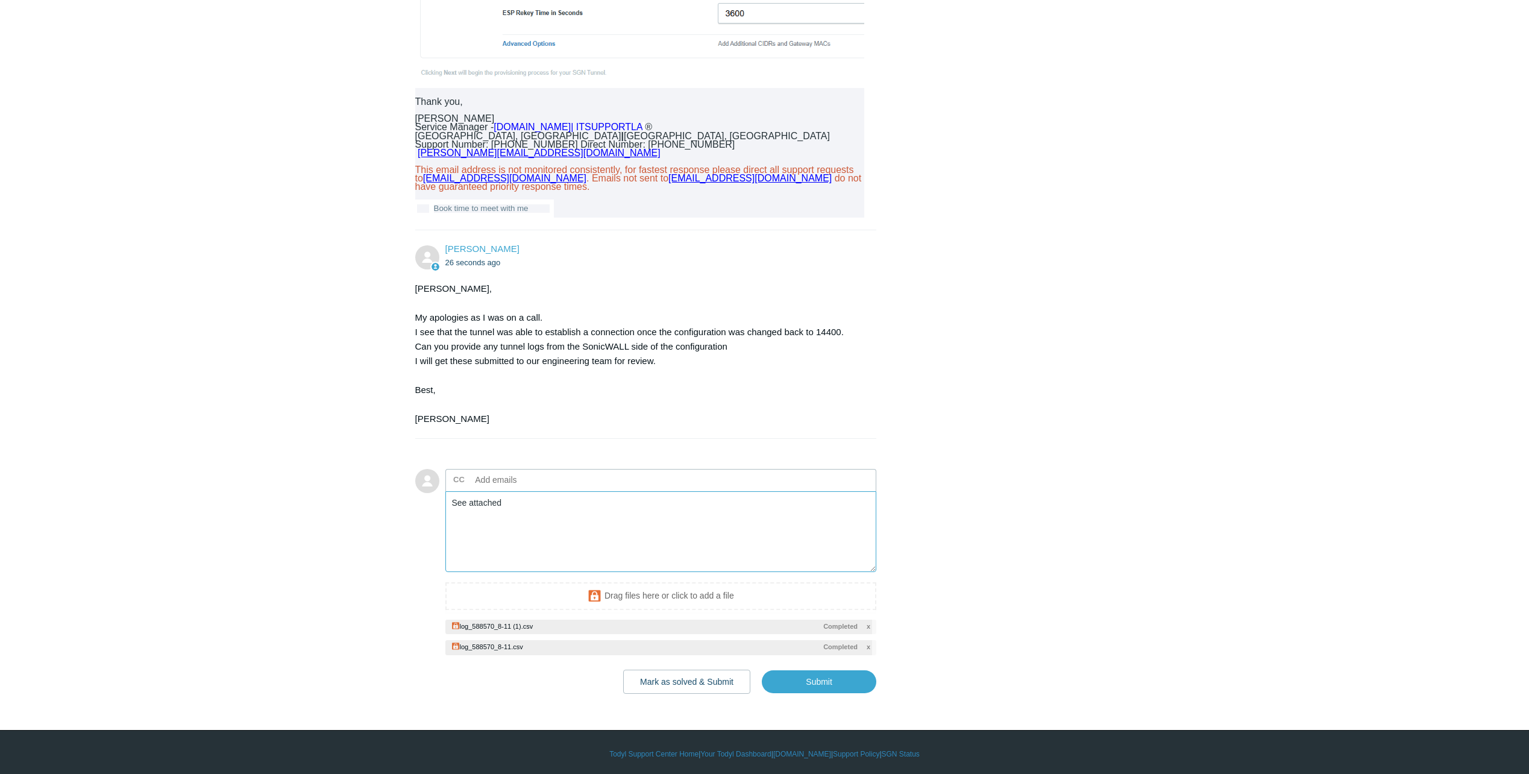
click at [525, 544] on textarea "See attached" at bounding box center [661, 531] width 432 height 81
click at [824, 694] on input "Submit" at bounding box center [819, 682] width 115 height 24
type textarea "See attached, note that I rebuilt the VPN tunnel yesterday withthe hopes it wou…"
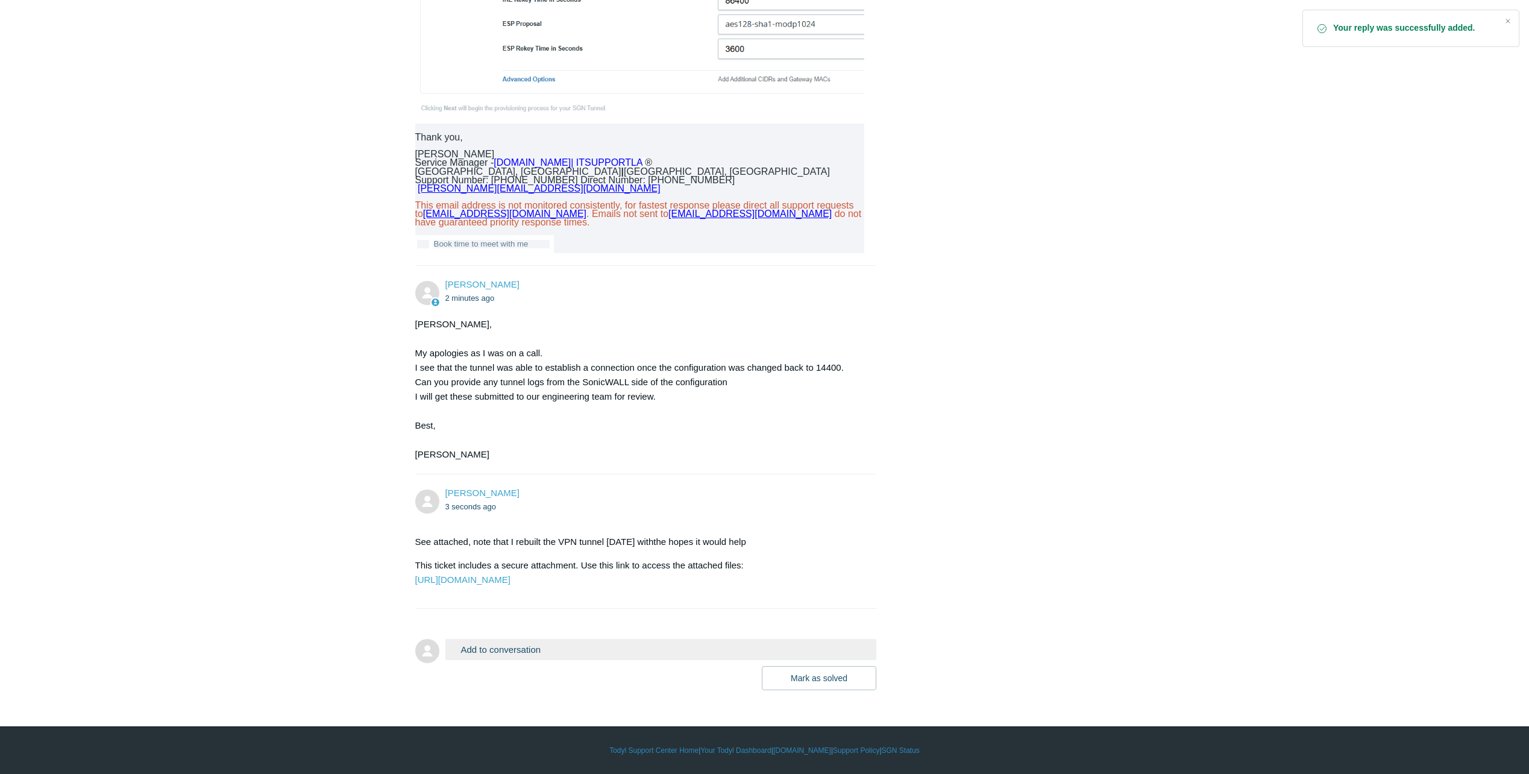
scroll to position [3028, 0]
